Goal: Transaction & Acquisition: Purchase product/service

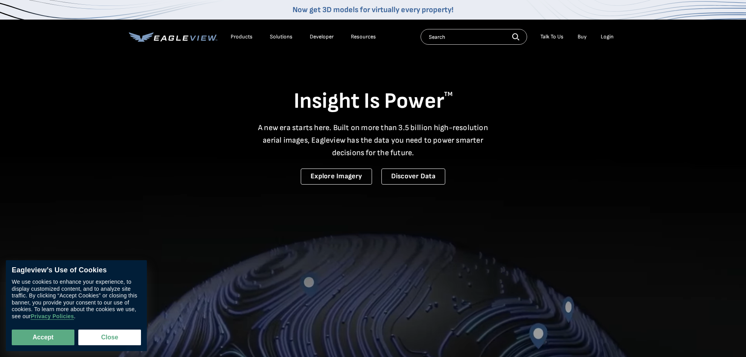
click at [607, 34] on div "Login" at bounding box center [607, 36] width 13 height 7
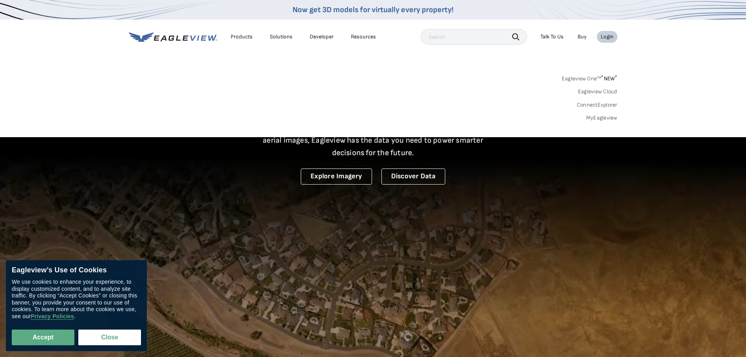
click at [603, 36] on div "Login" at bounding box center [607, 36] width 13 height 7
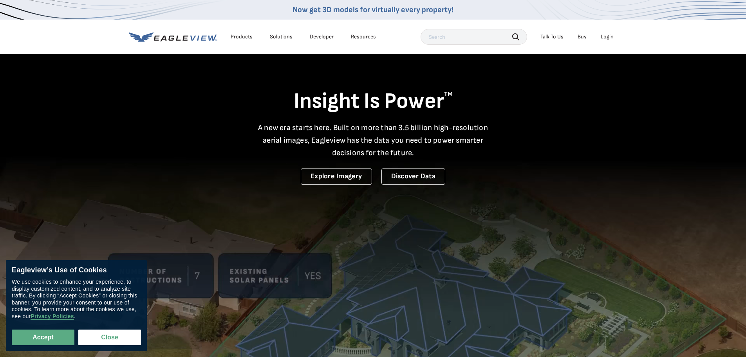
click at [606, 35] on div "Login" at bounding box center [607, 36] width 13 height 7
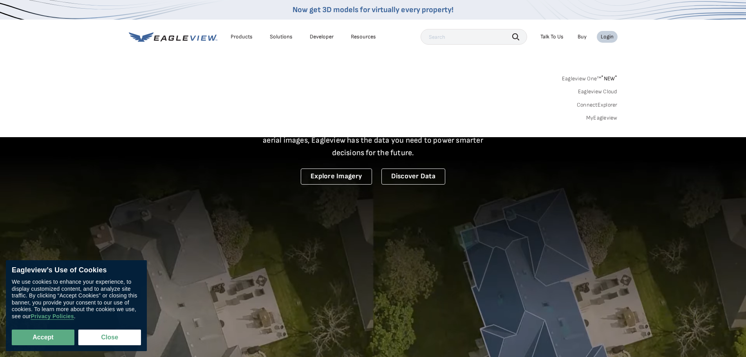
click at [601, 120] on link "MyEagleview" at bounding box center [601, 117] width 31 height 7
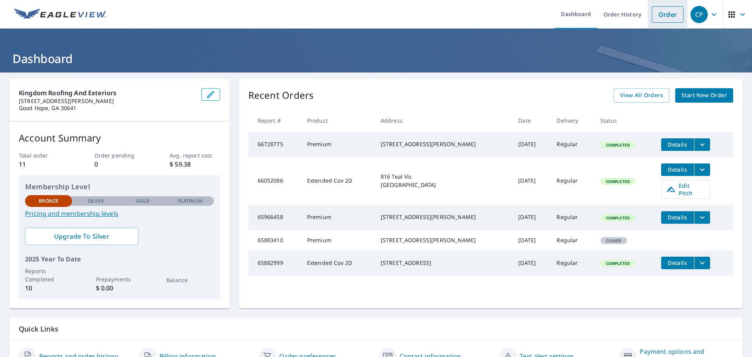
click at [666, 22] on link "Order" at bounding box center [668, 14] width 32 height 16
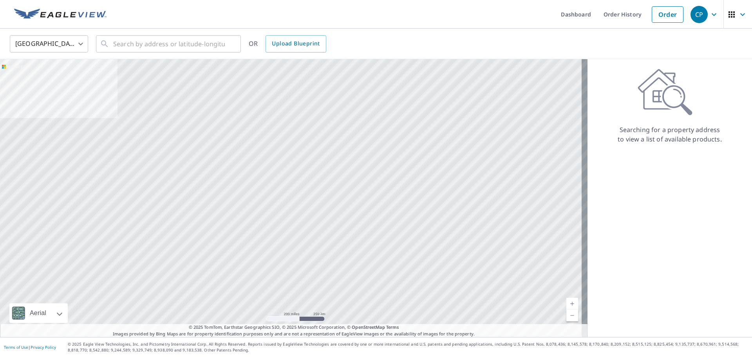
click at [712, 13] on icon "button" at bounding box center [713, 14] width 9 height 9
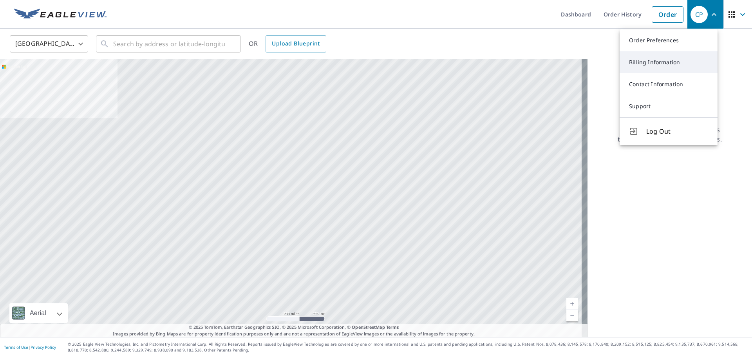
click at [670, 63] on link "Billing Information" at bounding box center [669, 62] width 98 height 22
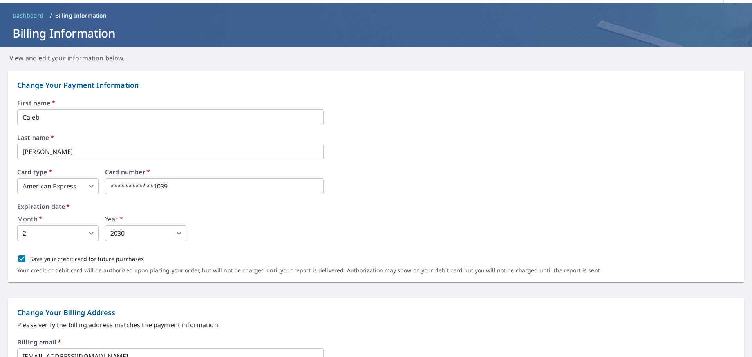
scroll to position [39, 0]
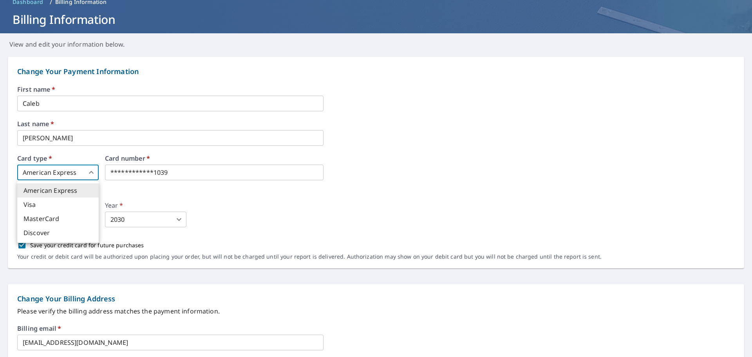
click at [70, 171] on body "**********" at bounding box center [376, 178] width 752 height 357
click at [58, 208] on li "Visa" at bounding box center [57, 204] width 81 height 14
type input "2"
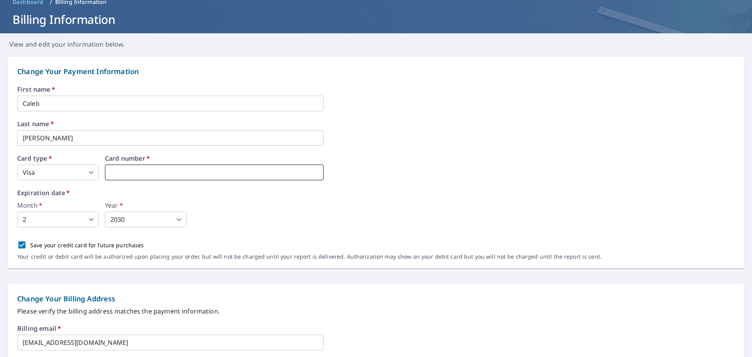
click at [180, 178] on iframe at bounding box center [214, 173] width 219 height 16
click at [310, 219] on div "Month   * 2 2 ​ Year   * 2030 2030 ​" at bounding box center [376, 214] width 718 height 25
click at [64, 221] on body "CP CP Dashboard Order History Order CP Dashboard / Billing Information Billing …" at bounding box center [376, 178] width 752 height 357
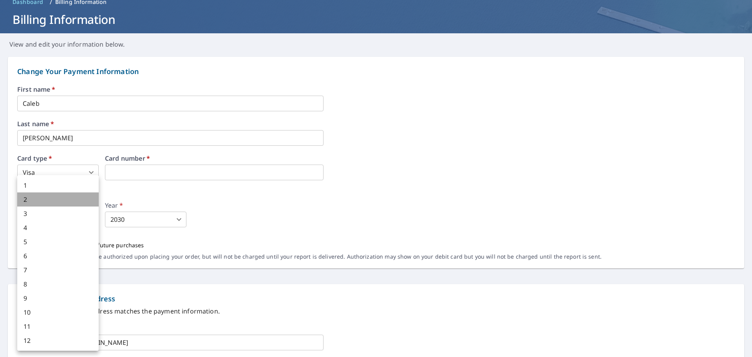
click at [62, 195] on li "2" at bounding box center [57, 199] width 81 height 14
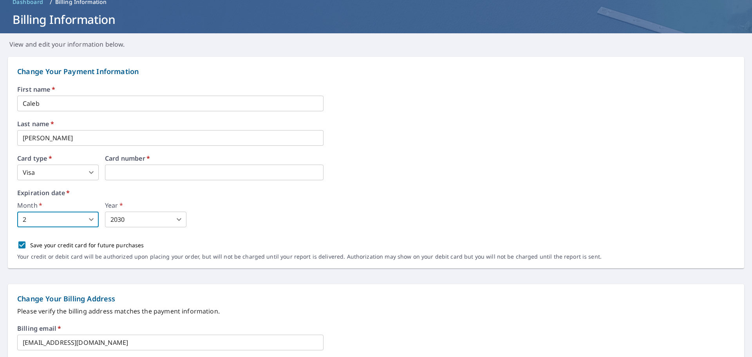
click at [148, 214] on body "CP CP Dashboard Order History Order CP Dashboard / Billing Information Billing …" at bounding box center [376, 178] width 752 height 357
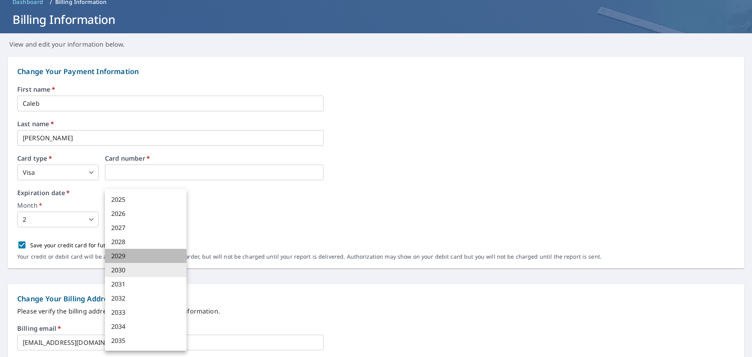
click at [139, 258] on li "2029" at bounding box center [145, 256] width 81 height 14
type input "2029"
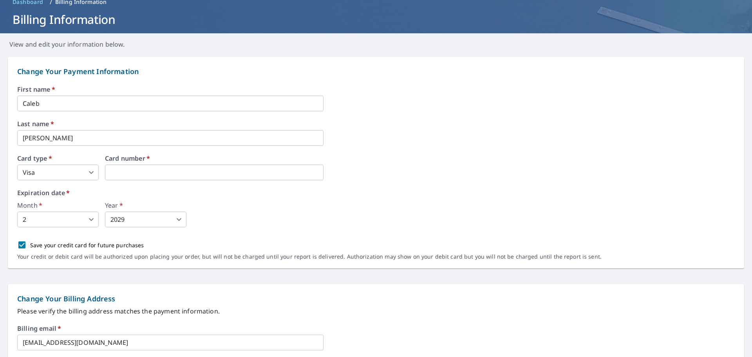
click at [266, 207] on div "Month   * 2 2 ​ Year   * 2029 2029 ​" at bounding box center [376, 214] width 718 height 25
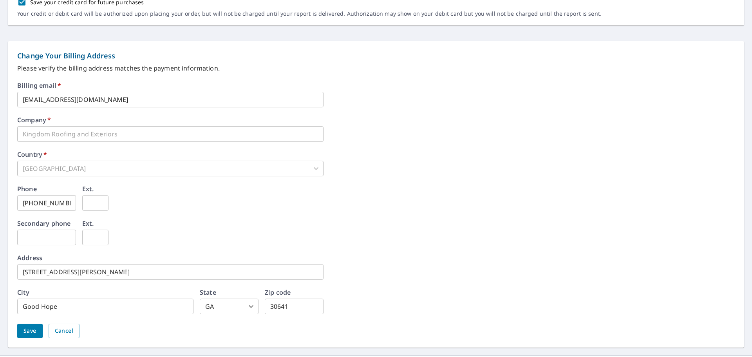
scroll to position [300, 0]
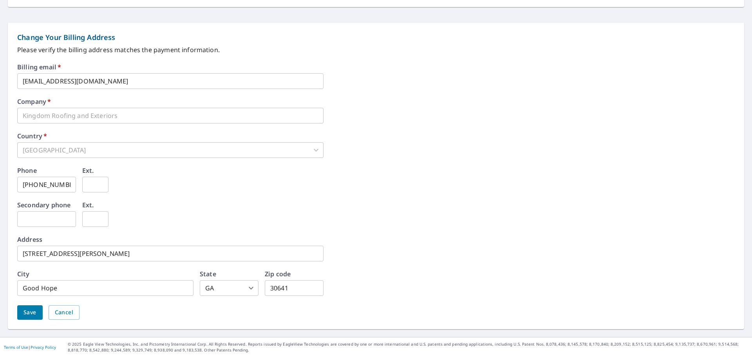
click at [103, 257] on input "2855 Paul Malcom Rd" at bounding box center [170, 254] width 306 height 16
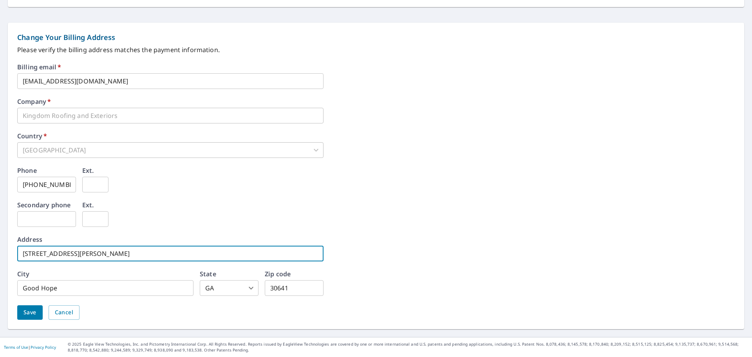
click at [103, 257] on input "2855 Paul Malcom Rd" at bounding box center [170, 254] width 306 height 16
type input "1331 Legend Dr"
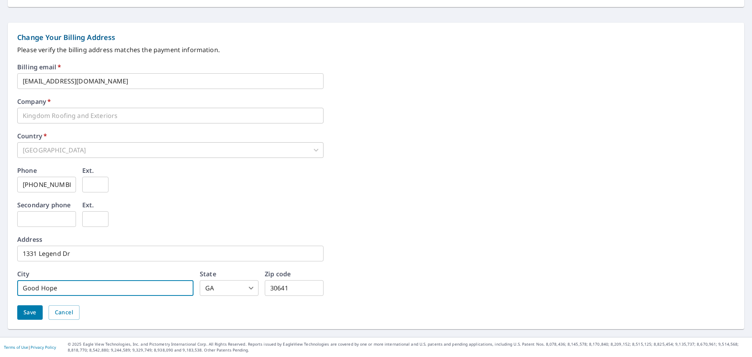
click at [76, 284] on input "Good Hope" at bounding box center [105, 288] width 176 height 16
click at [75, 284] on input "Good Hope" at bounding box center [105, 288] width 176 height 16
type input "Greensboro"
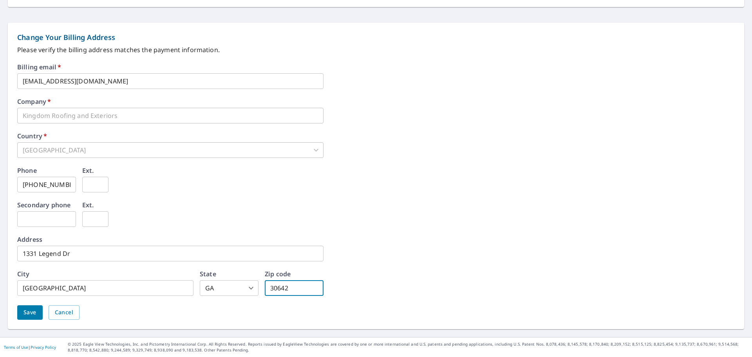
type input "30642"
click at [392, 281] on div "Billing email   * caleb@krehomes.com ​ Company   * Kingdom Roofing and Exterior…" at bounding box center [376, 196] width 718 height 265
click at [216, 322] on div "Billing email   * caleb@krehomes.com ​ Company   * Kingdom Roofing and Exterior…" at bounding box center [376, 196] width 718 height 265
click at [31, 314] on span "Save" at bounding box center [30, 313] width 13 height 10
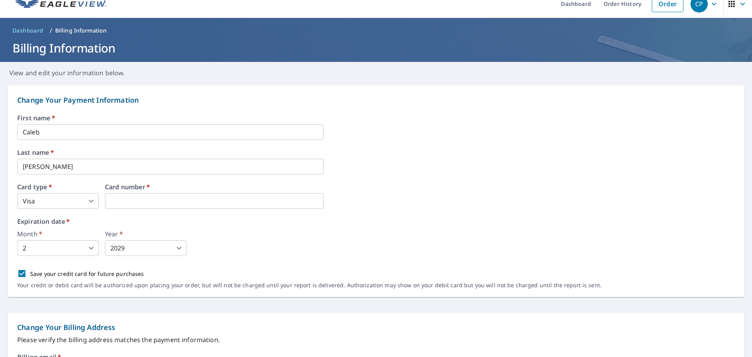
scroll to position [0, 0]
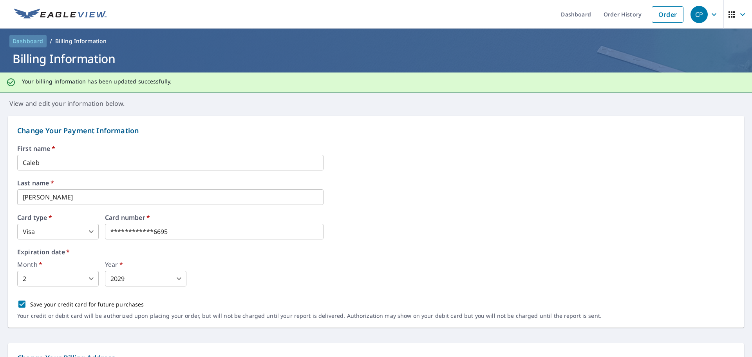
click at [25, 40] on span "Dashboard" at bounding box center [28, 41] width 31 height 8
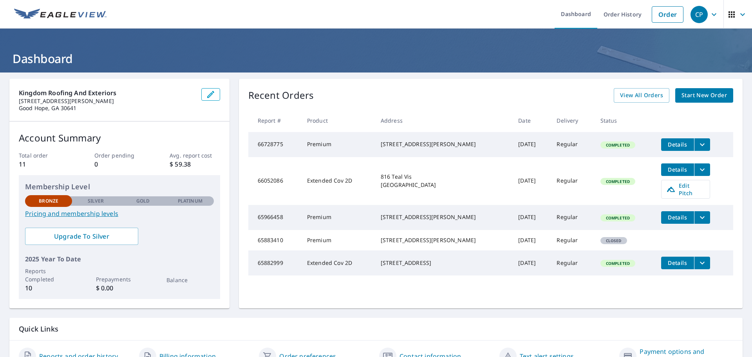
click at [693, 98] on span "Start New Order" at bounding box center [704, 95] width 45 height 10
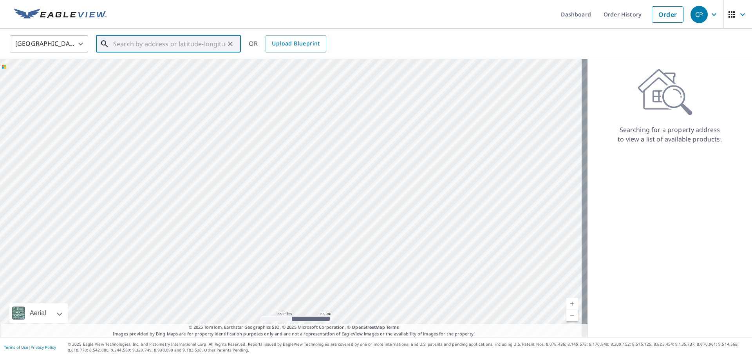
drag, startPoint x: 147, startPoint y: 39, endPoint x: 158, endPoint y: 41, distance: 11.9
click at [147, 39] on input "text" at bounding box center [169, 44] width 112 height 22
click at [175, 44] on input "text" at bounding box center [169, 44] width 112 height 22
type input "190 Richland Ct Vidalia, GA 30474"
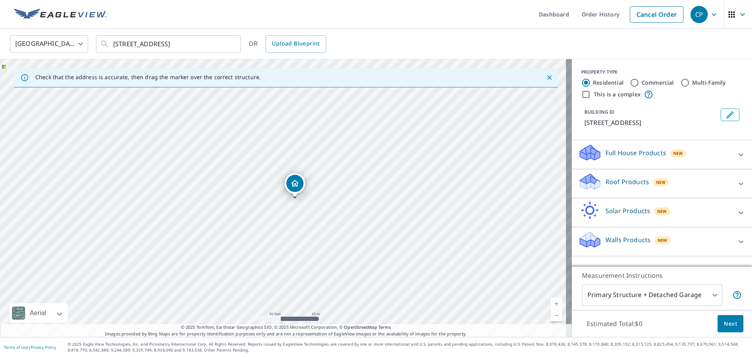
click at [606, 185] on p "Roof Products" at bounding box center [627, 181] width 43 height 9
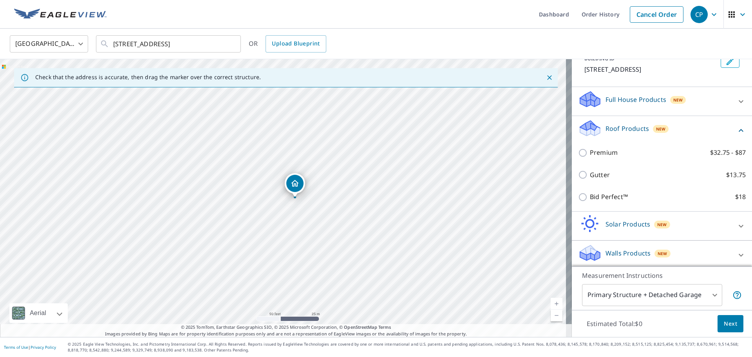
scroll to position [56, 0]
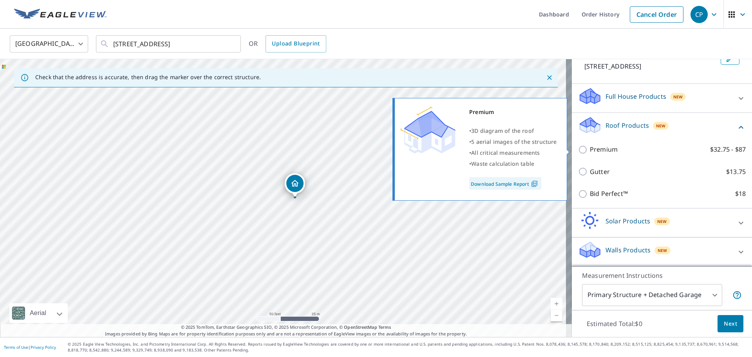
click at [578, 151] on input "Premium $32.75 - $87" at bounding box center [584, 149] width 12 height 9
checkbox input "true"
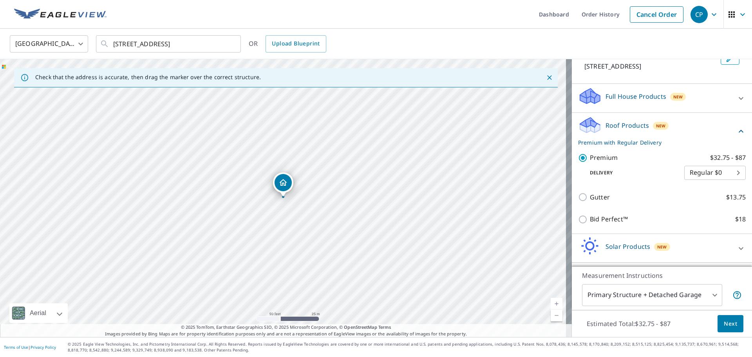
click at [698, 173] on body "CP CP Dashboard Order History Cancel Order CP United States US ​ 190 Richland C…" at bounding box center [376, 178] width 752 height 357
click at [698, 173] on li "Regular $0" at bounding box center [704, 173] width 62 height 14
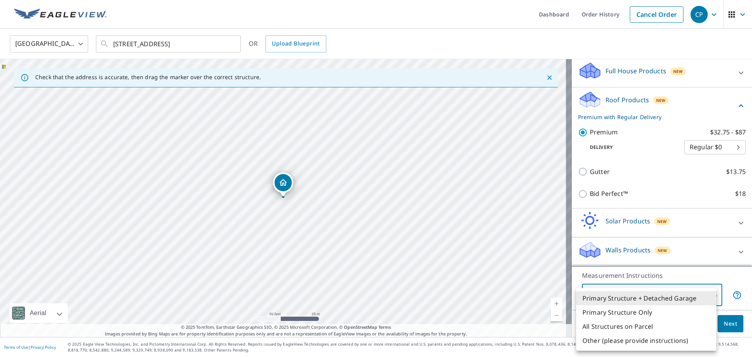
click at [686, 298] on body "CP CP Dashboard Order History Cancel Order CP United States US ​ 190 Richland C…" at bounding box center [376, 178] width 752 height 357
click at [639, 316] on li "Primary Structure Only" at bounding box center [646, 312] width 140 height 14
type input "2"
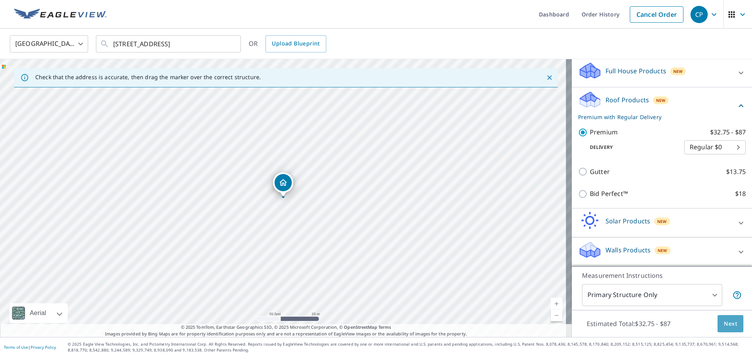
click at [724, 322] on span "Next" at bounding box center [730, 324] width 13 height 10
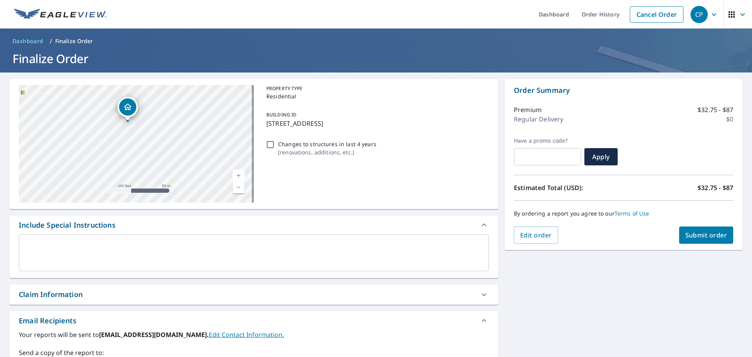
drag, startPoint x: 81, startPoint y: 159, endPoint x: 179, endPoint y: 116, distance: 106.7
click at [179, 116] on div "190 Richland Ct Vidalia, GA 30474" at bounding box center [136, 144] width 235 height 118
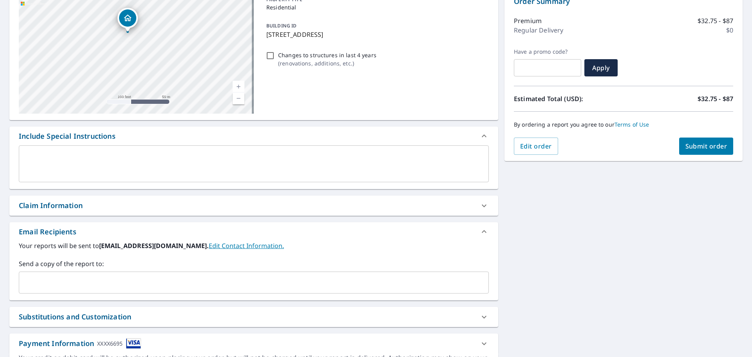
scroll to position [97, 0]
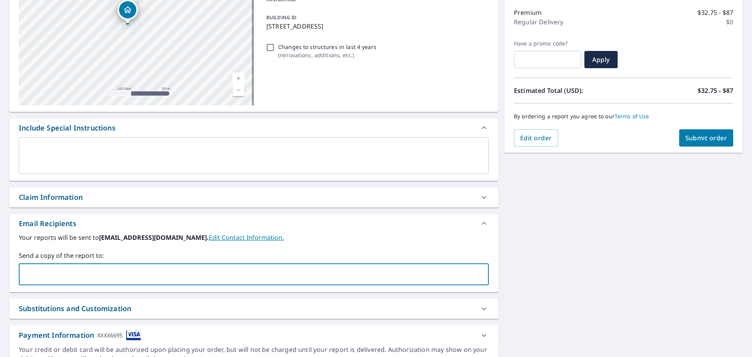
click at [72, 277] on input "text" at bounding box center [247, 274] width 451 height 15
type input "mandyr@krehomes.com"
click at [342, 246] on div "Your reports will be sent to caleb@krehomes.com. Edit Contact Information. Send…" at bounding box center [254, 259] width 470 height 52
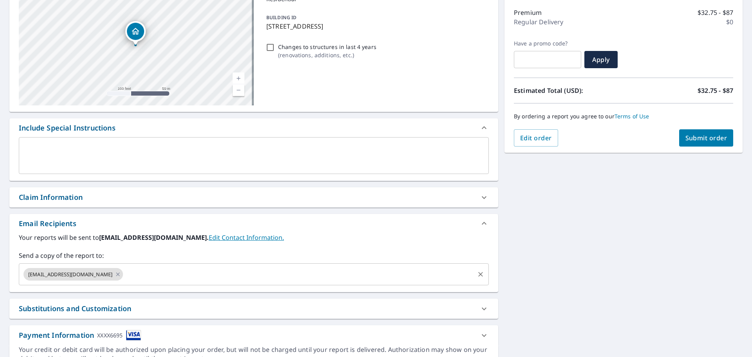
click at [125, 271] on input "text" at bounding box center [298, 274] width 349 height 15
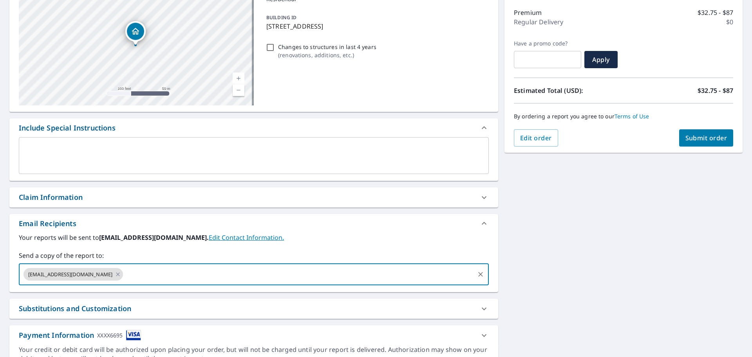
type input "caleb@krehomes.com"
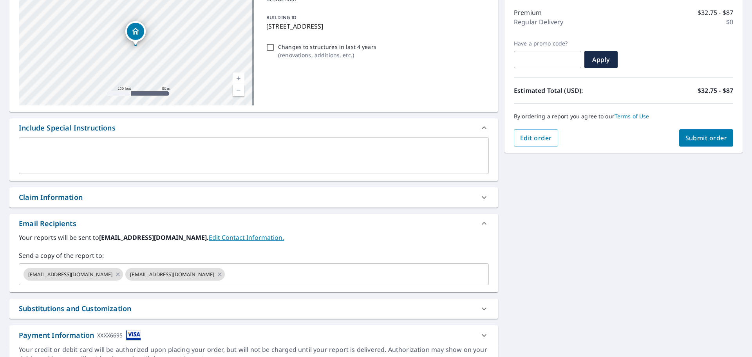
click at [585, 251] on div "190 Richland Ct Vidalia, GA 30474 Aerial Road A standard road map Aerial A deta…" at bounding box center [376, 175] width 752 height 401
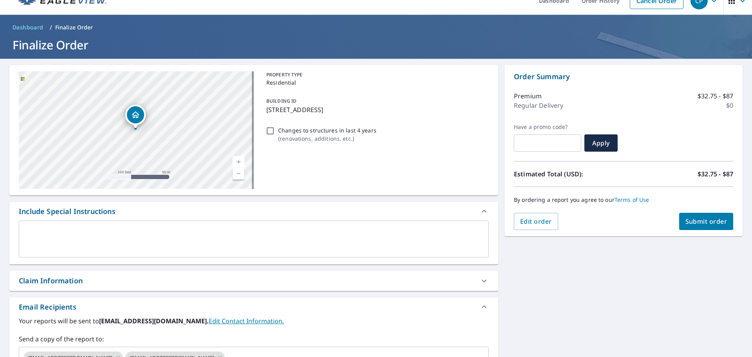
scroll to position [0, 0]
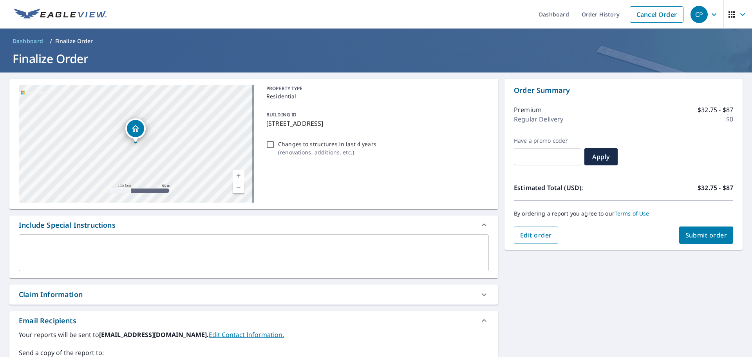
click at [689, 233] on span "Submit order" at bounding box center [707, 235] width 42 height 9
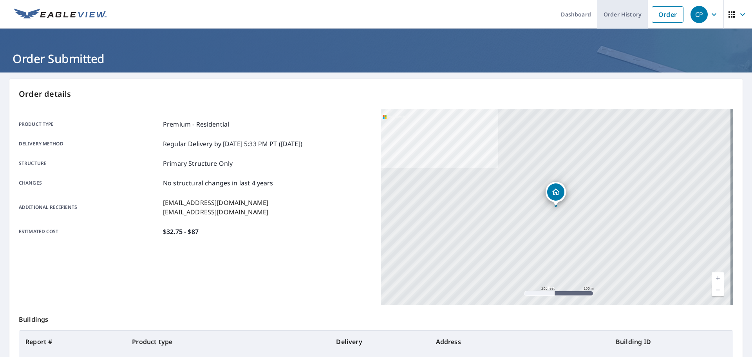
click at [622, 15] on link "Order History" at bounding box center [622, 14] width 51 height 29
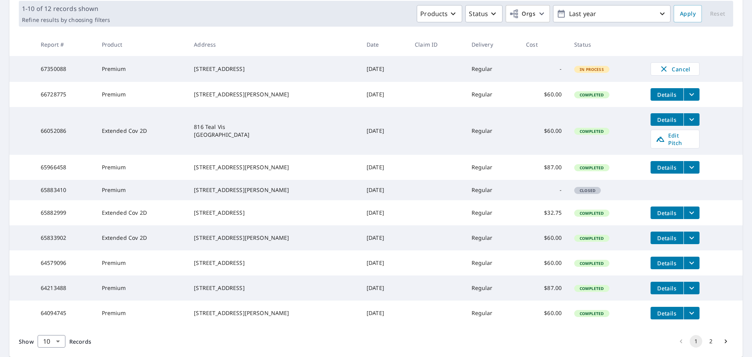
scroll to position [39, 0]
